Goal: Navigation & Orientation: Go to known website

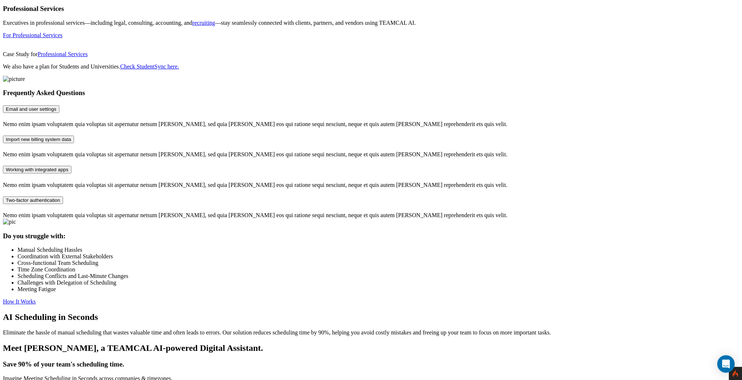
scroll to position [235, 0]
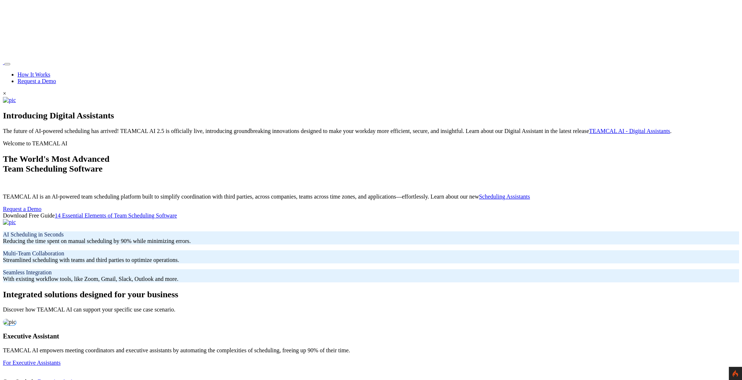
scroll to position [235, 0]
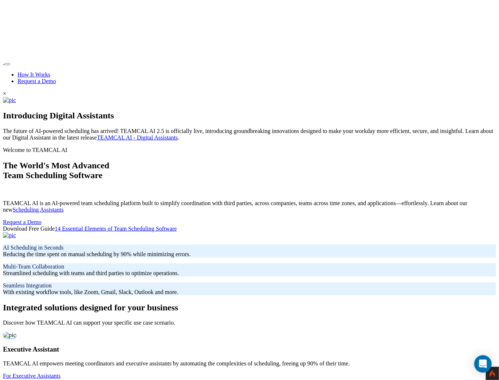
scroll to position [21, 0]
